Goal: Transaction & Acquisition: Purchase product/service

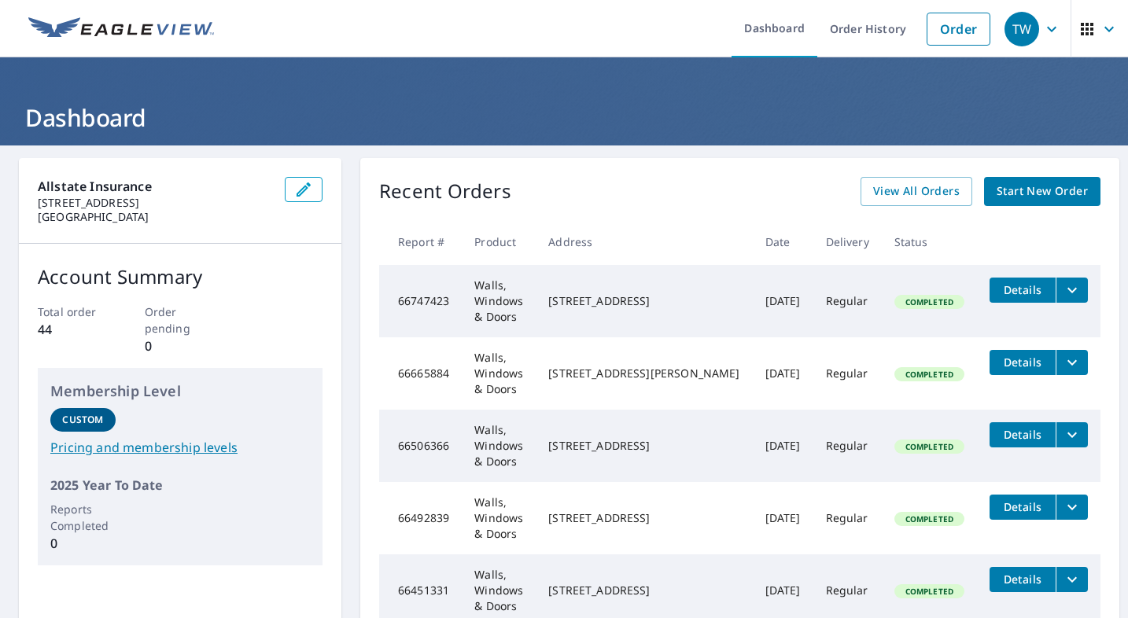
click at [1027, 186] on span "Start New Order" at bounding box center [1042, 192] width 91 height 20
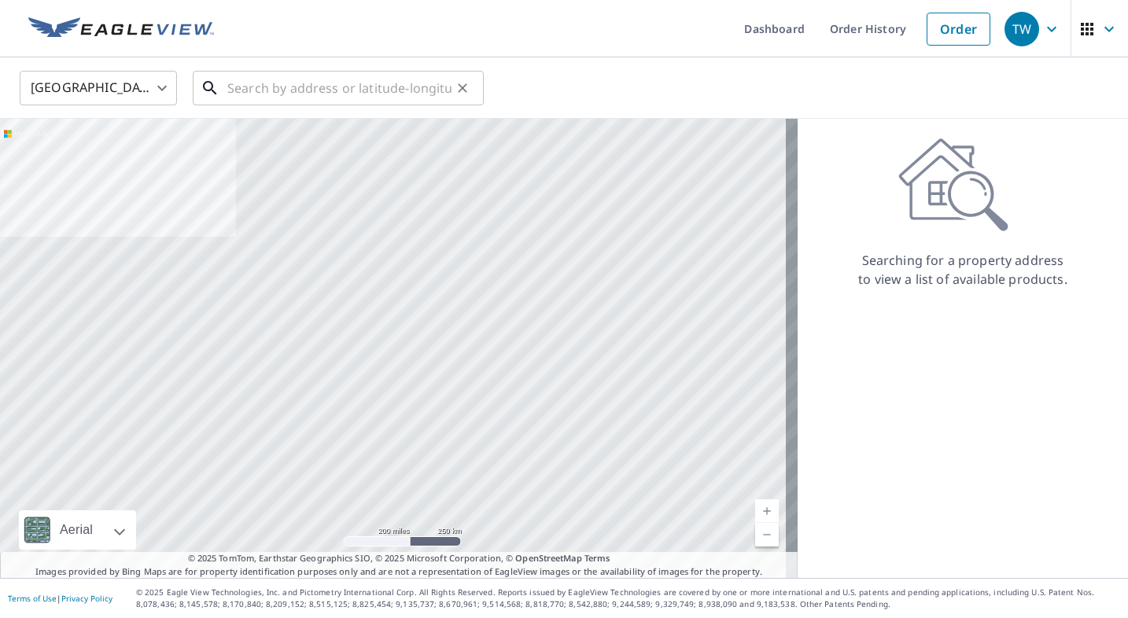
click at [245, 87] on input "text" at bounding box center [339, 88] width 224 height 44
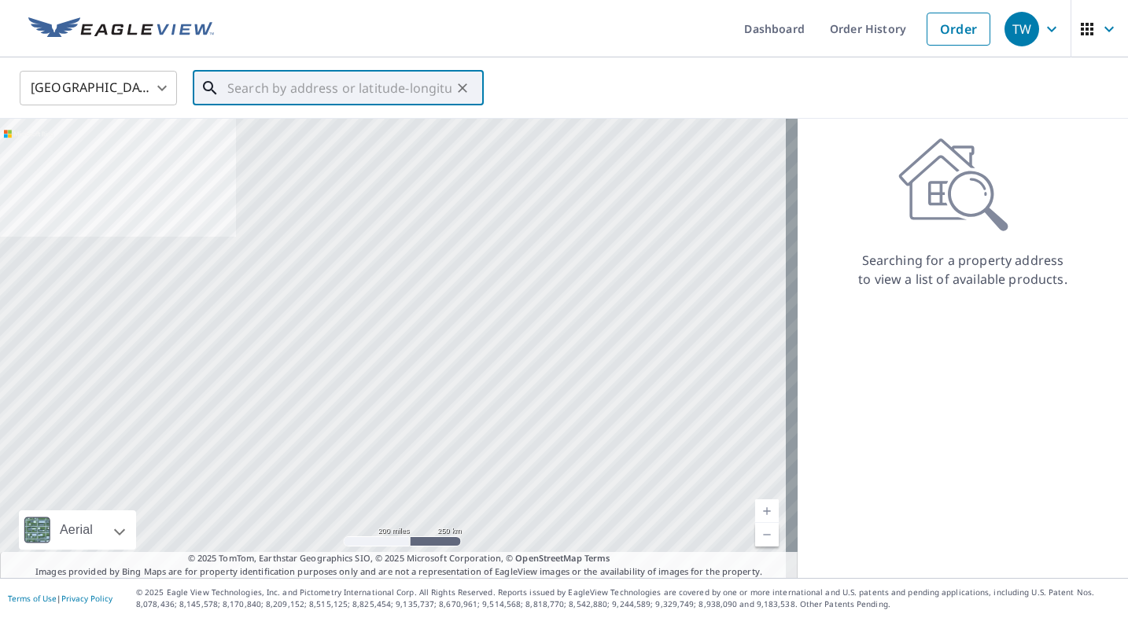
paste input "1312 [PERSON_NAME]"
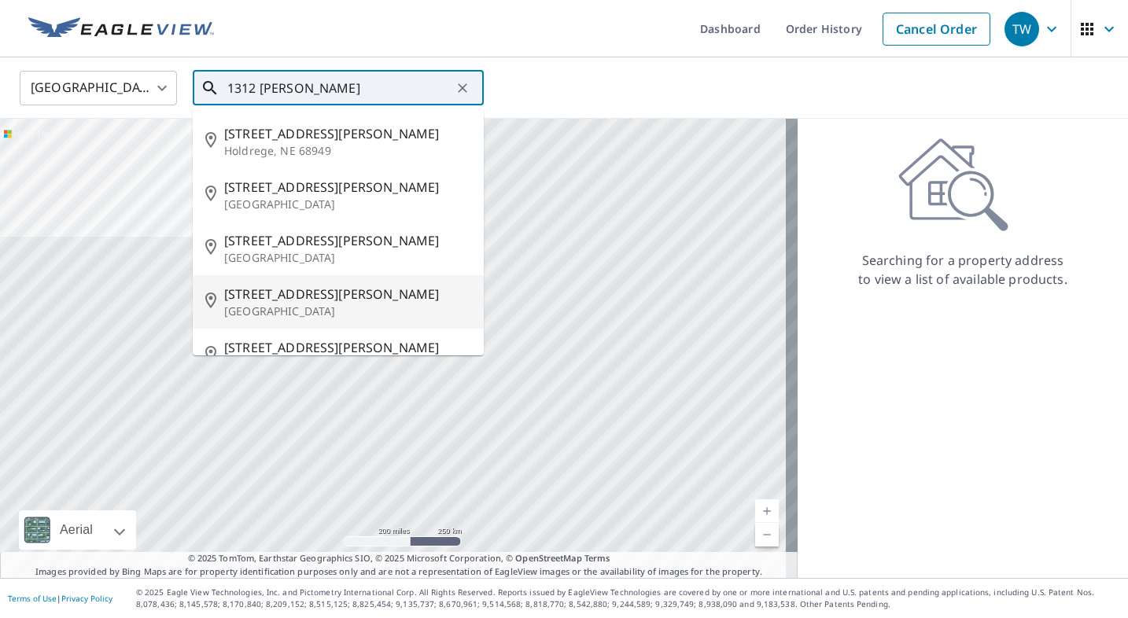
click at [303, 309] on p "[GEOGRAPHIC_DATA]" at bounding box center [347, 312] width 247 height 16
type input "[STREET_ADDRESS][PERSON_NAME]"
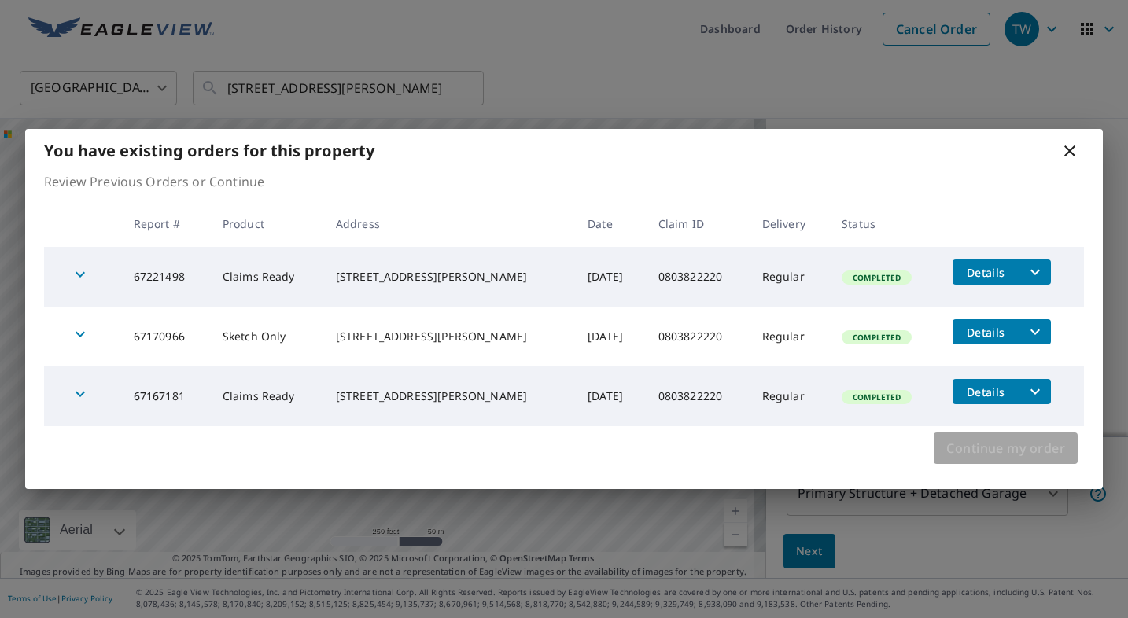
click at [990, 449] on span "Continue my order" at bounding box center [1005, 448] width 119 height 22
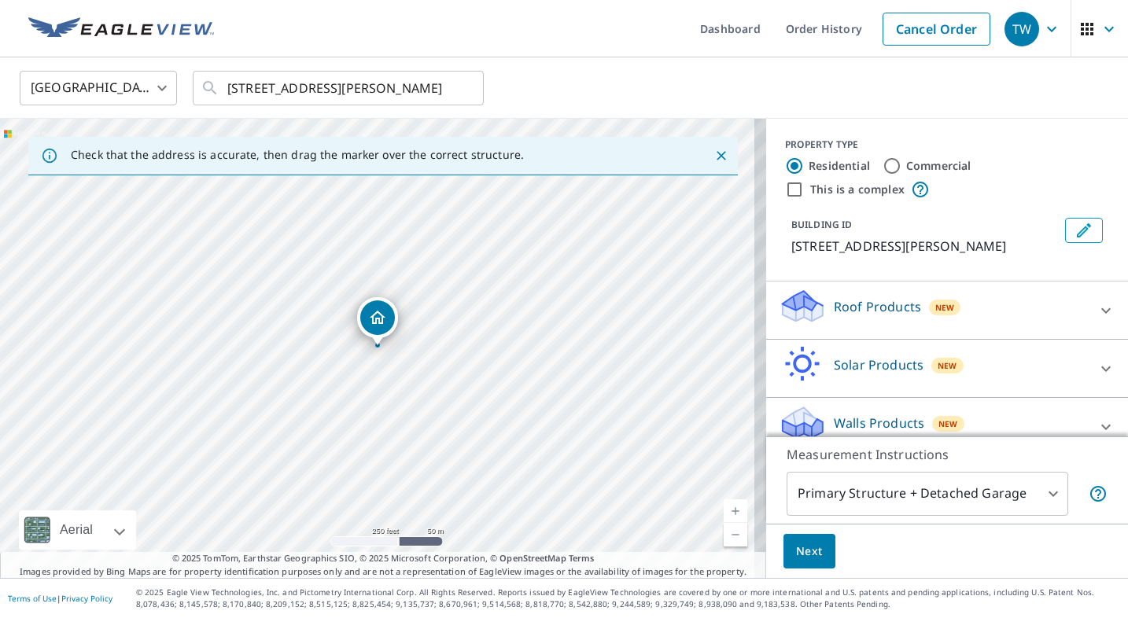
scroll to position [20, 0]
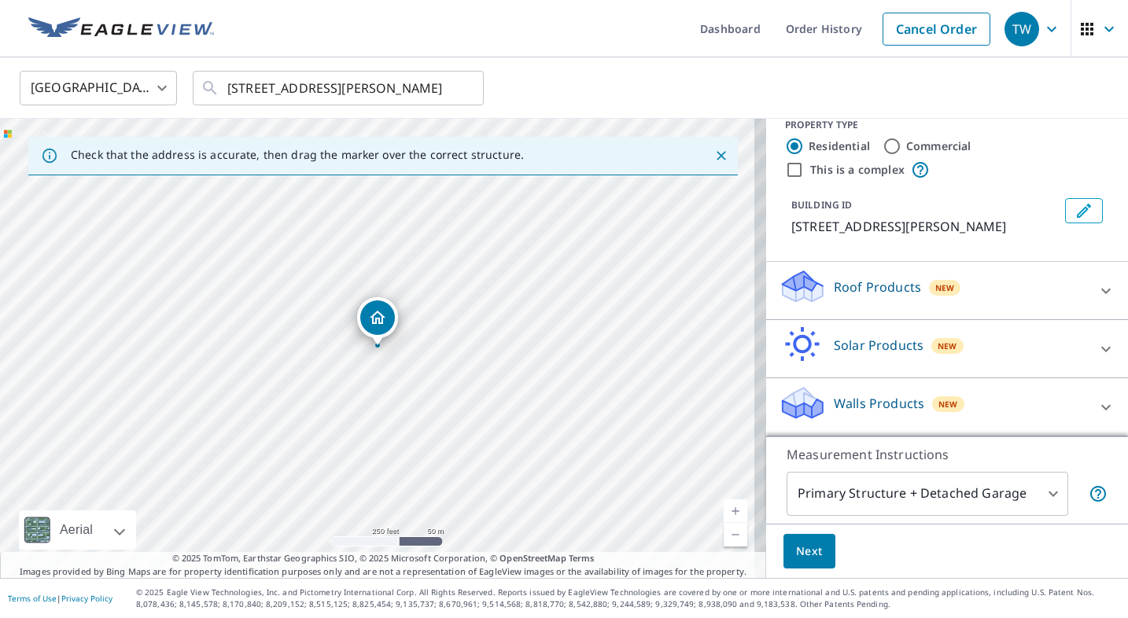
click at [1097, 402] on icon at bounding box center [1106, 407] width 19 height 19
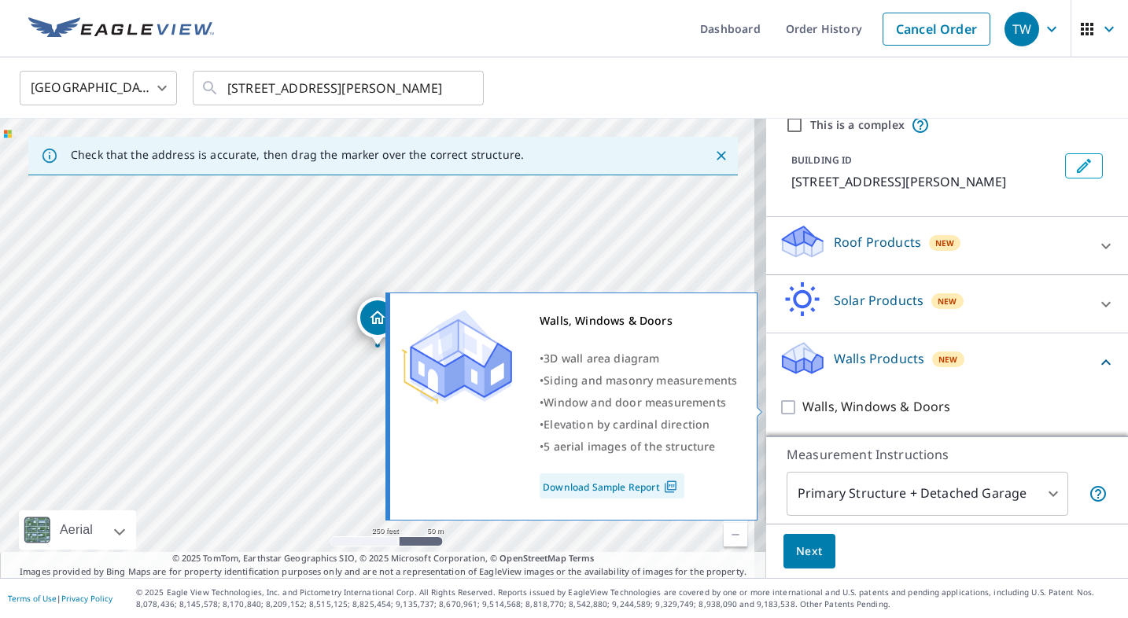
click at [781, 410] on input "Walls, Windows & Doors" at bounding box center [791, 407] width 24 height 19
checkbox input "true"
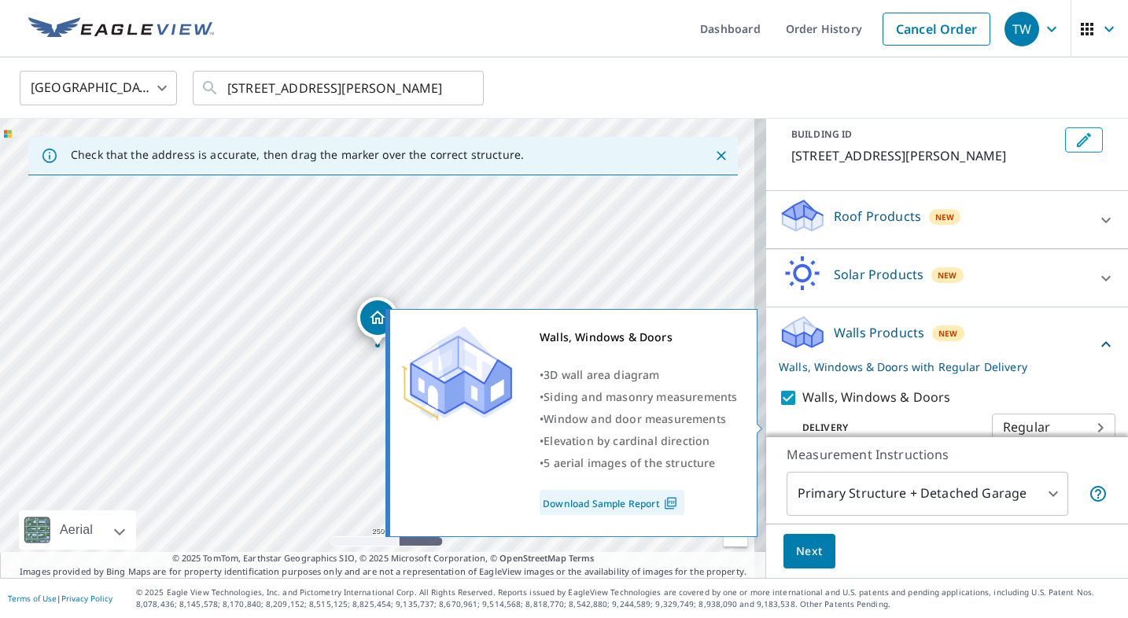
scroll to position [116, 0]
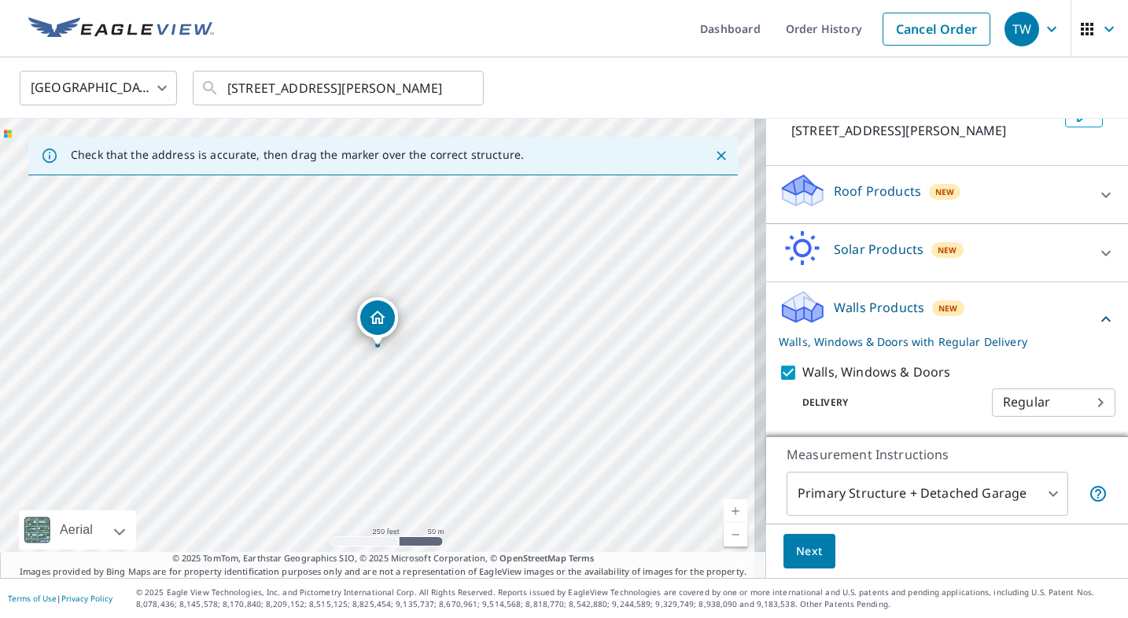
click at [796, 546] on span "Next" at bounding box center [809, 552] width 27 height 20
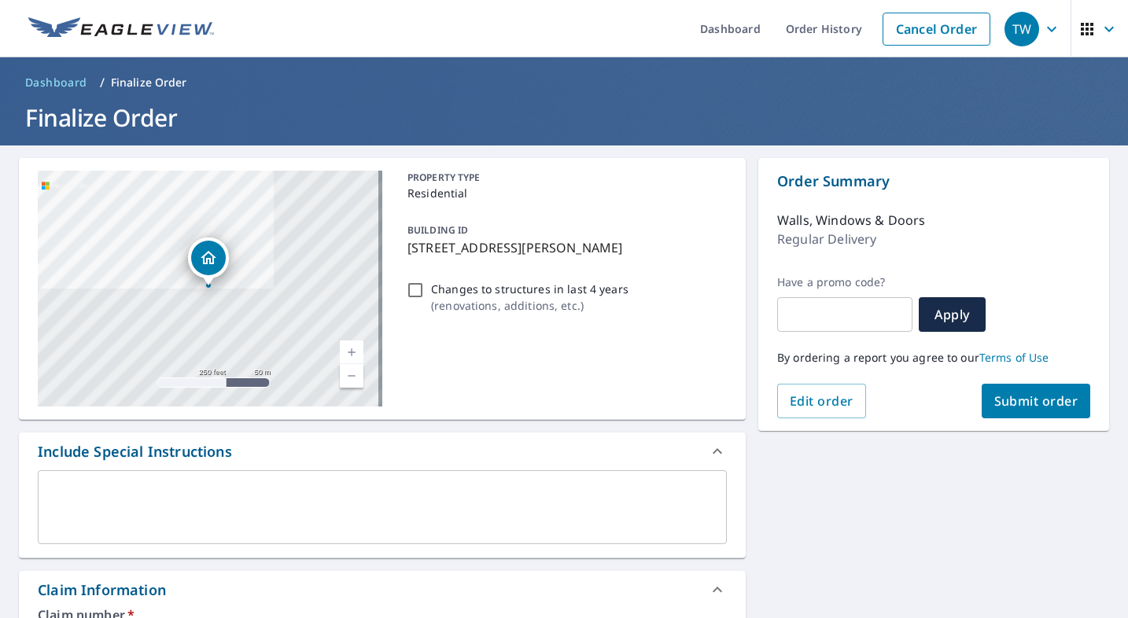
click at [1005, 408] on span "Submit order" at bounding box center [1036, 401] width 84 height 17
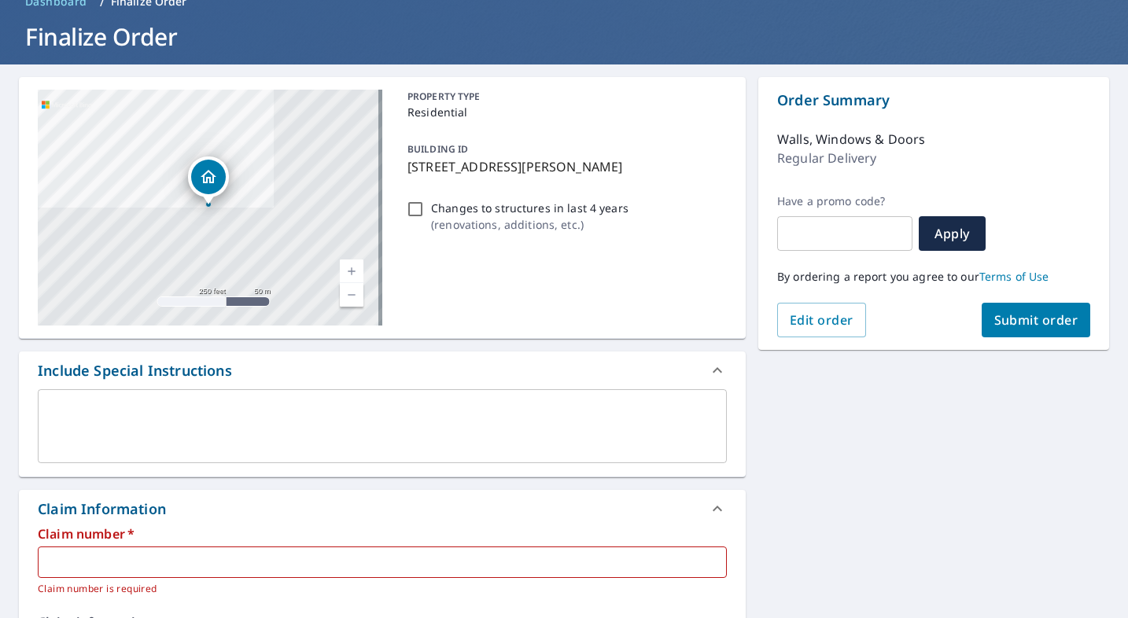
scroll to position [157, 0]
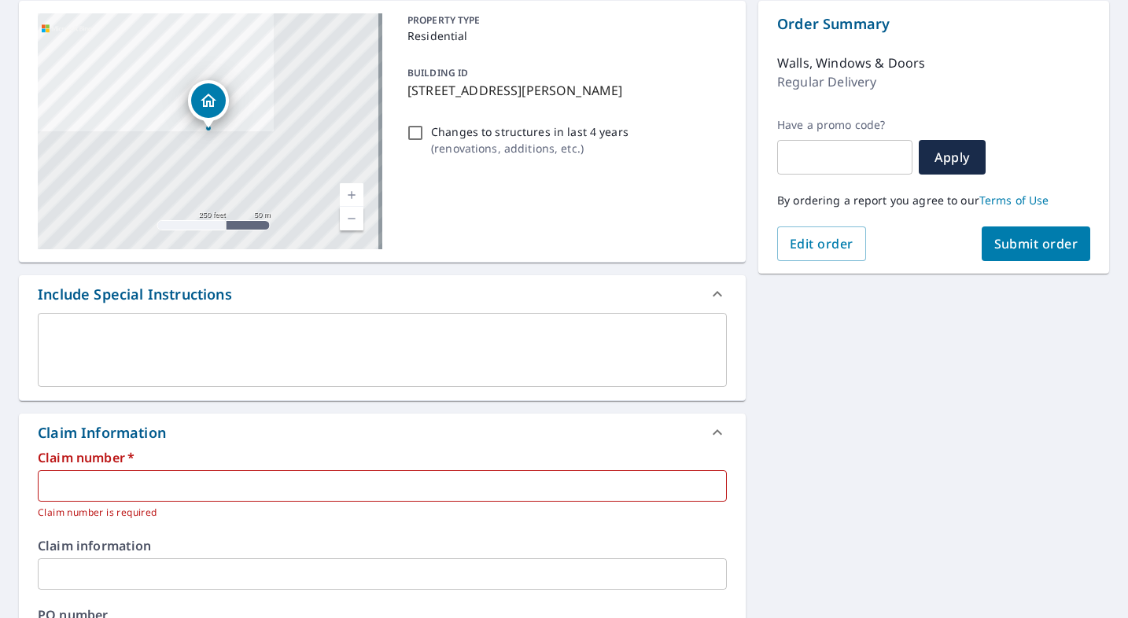
click at [120, 496] on input "text" at bounding box center [382, 485] width 689 height 31
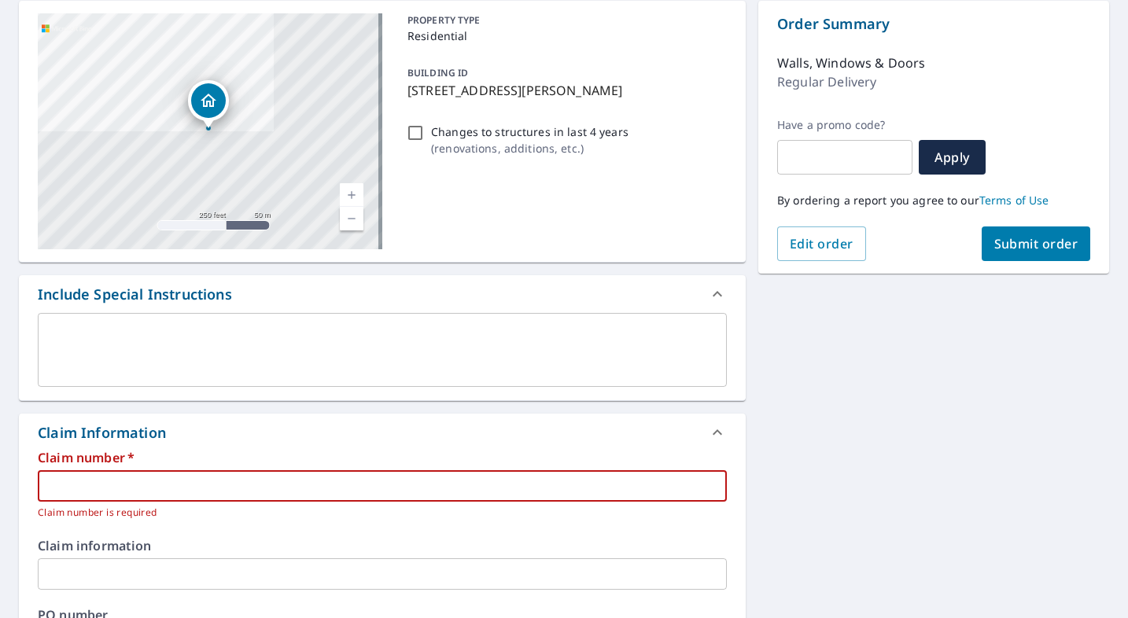
paste input "0803822220"
type input "0803822220"
click at [1011, 237] on span "Submit order" at bounding box center [1036, 243] width 84 height 17
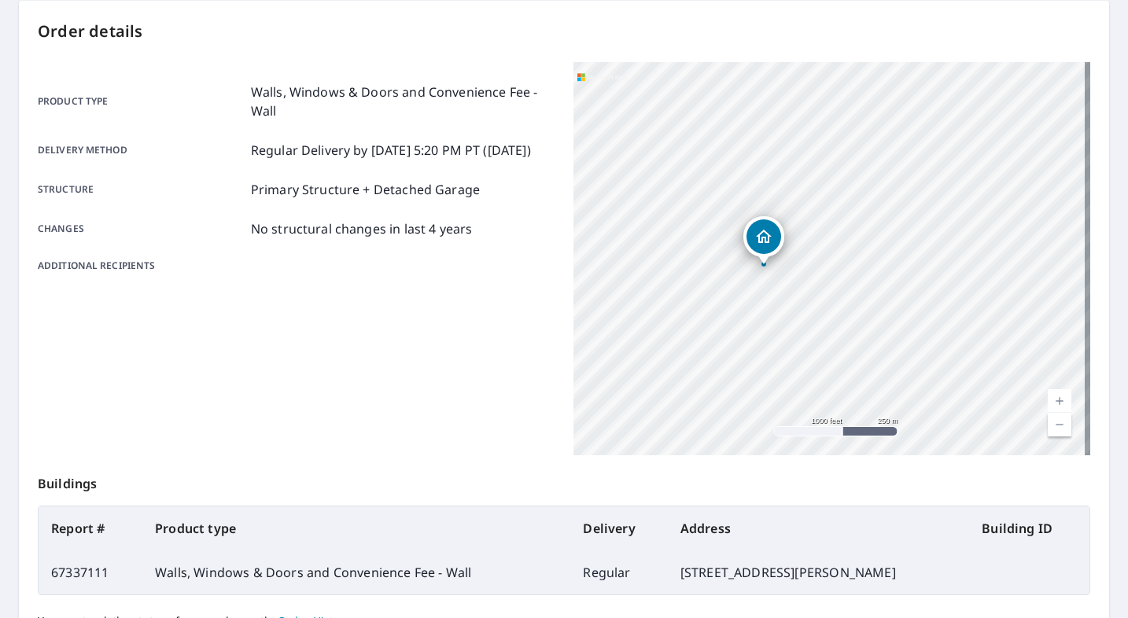
scroll to position [308, 0]
